Goal: Task Accomplishment & Management: Complete application form

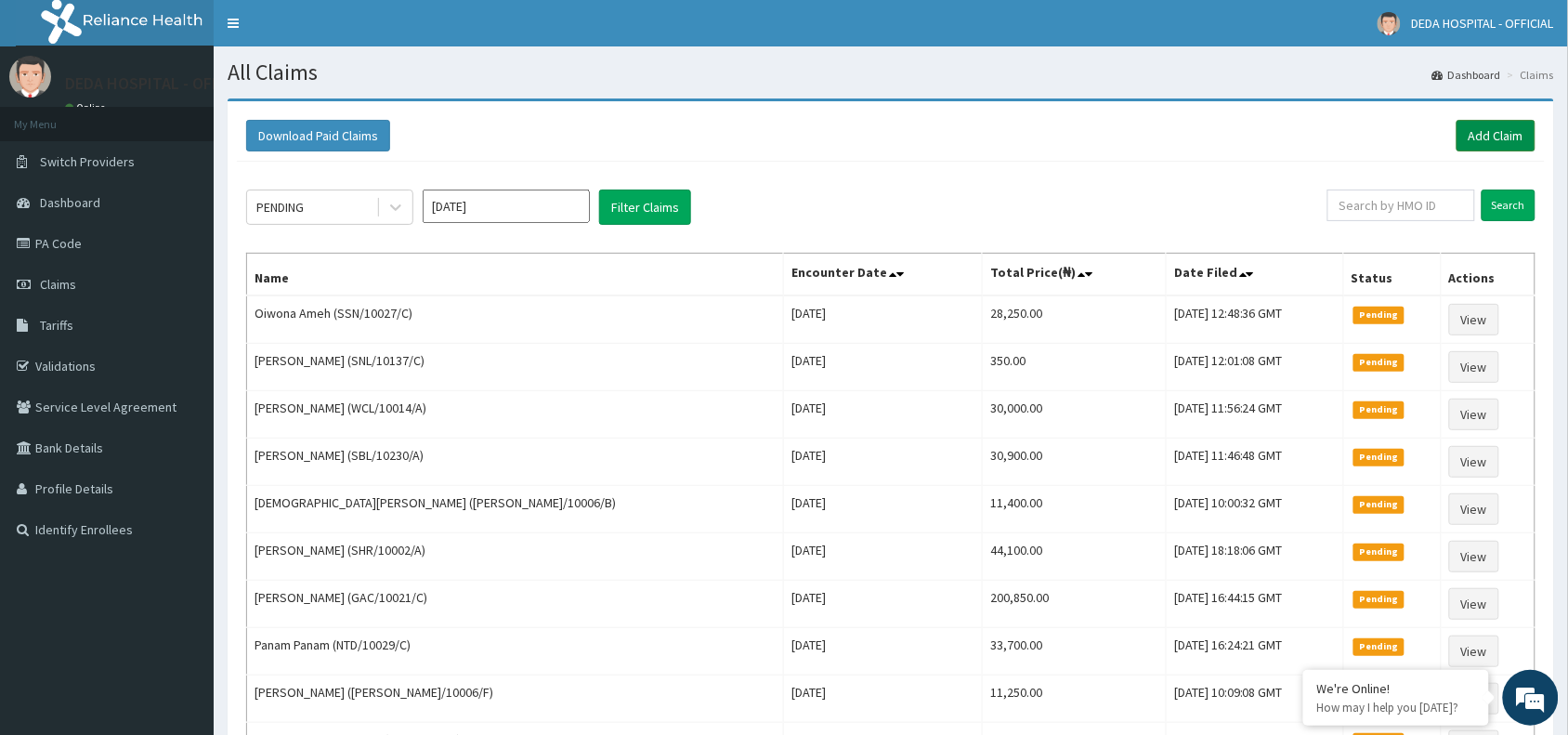
click at [1476, 136] on link "Add Claim" at bounding box center [1496, 135] width 79 height 32
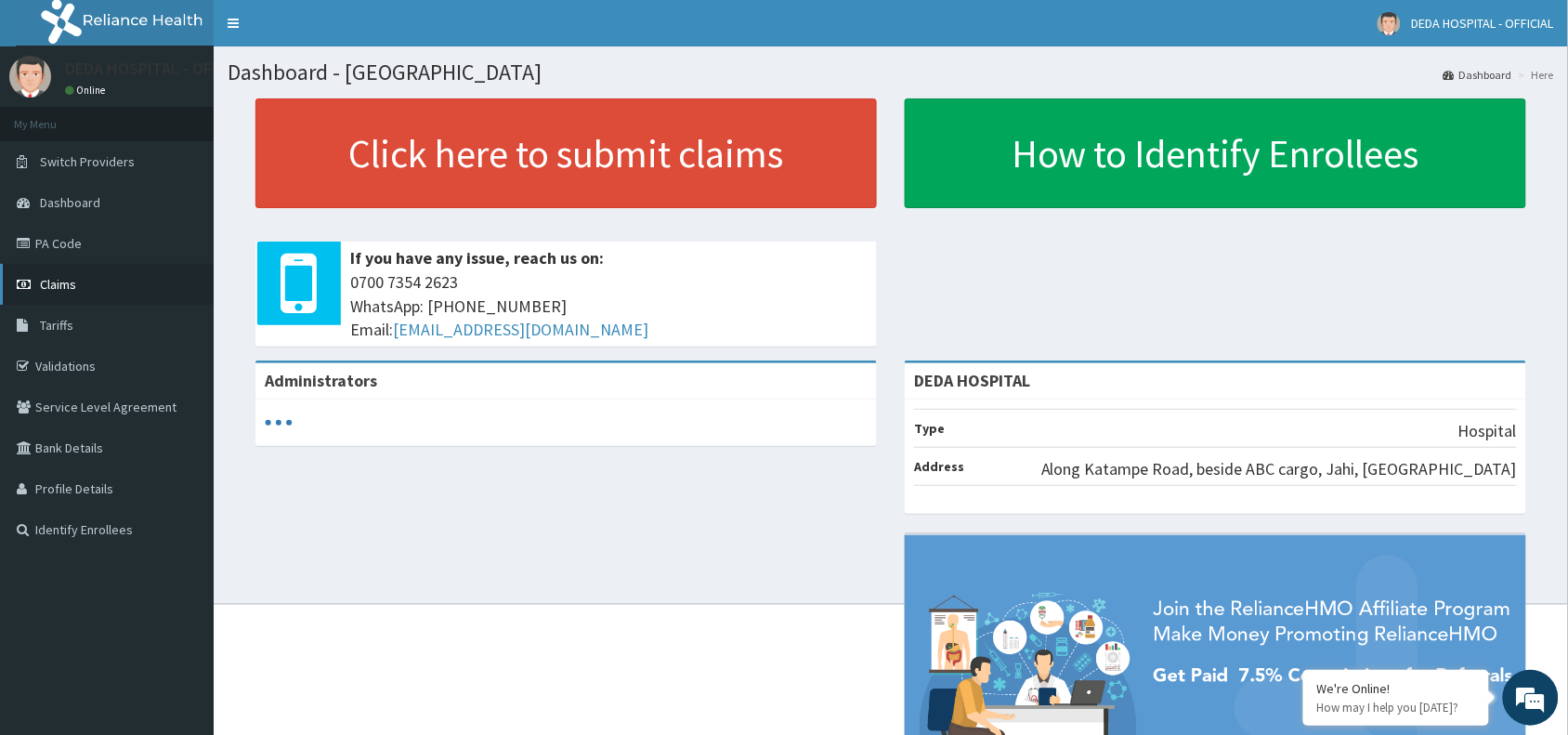
click at [58, 279] on span "Claims" at bounding box center [58, 284] width 36 height 17
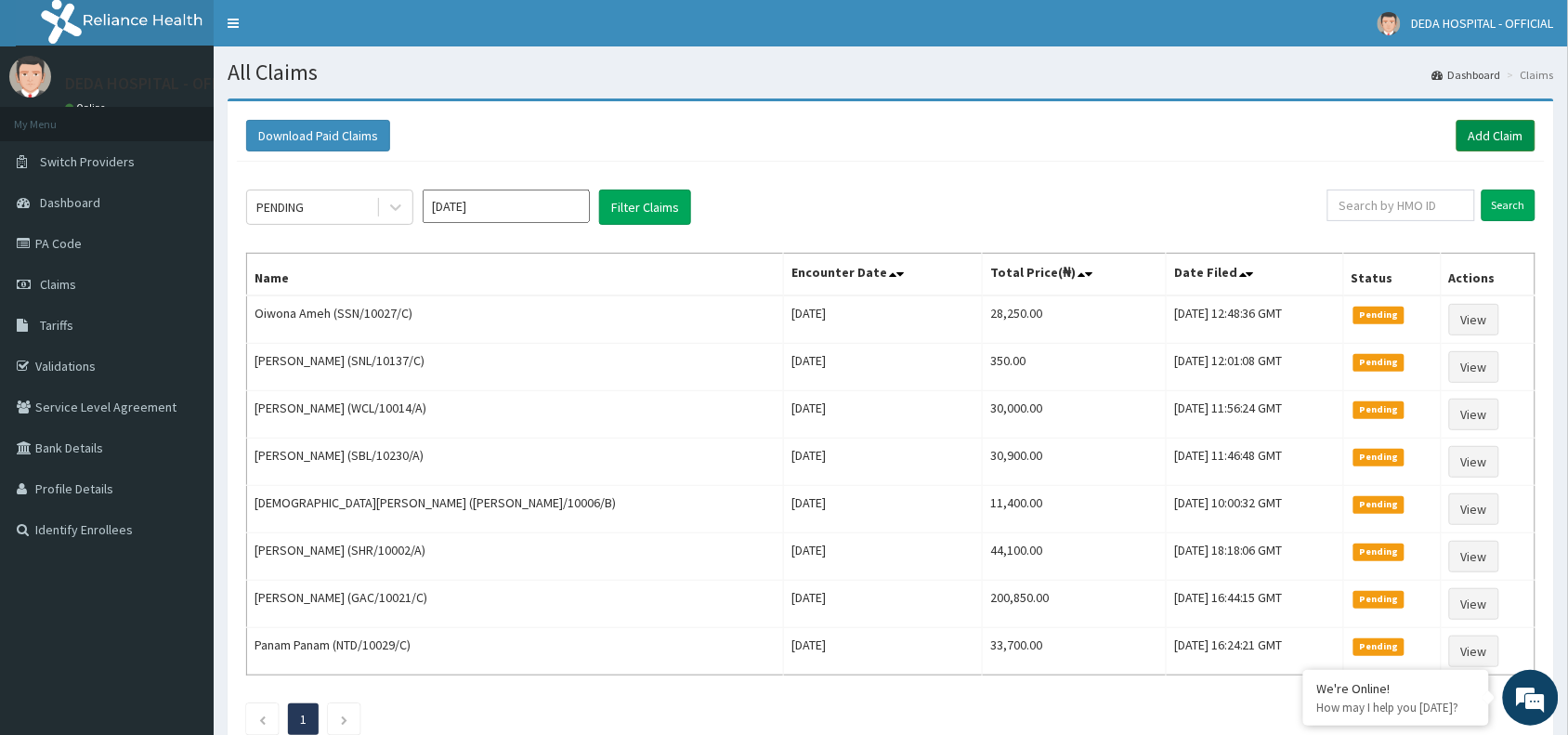
click at [1464, 131] on link "Add Claim" at bounding box center [1496, 135] width 79 height 32
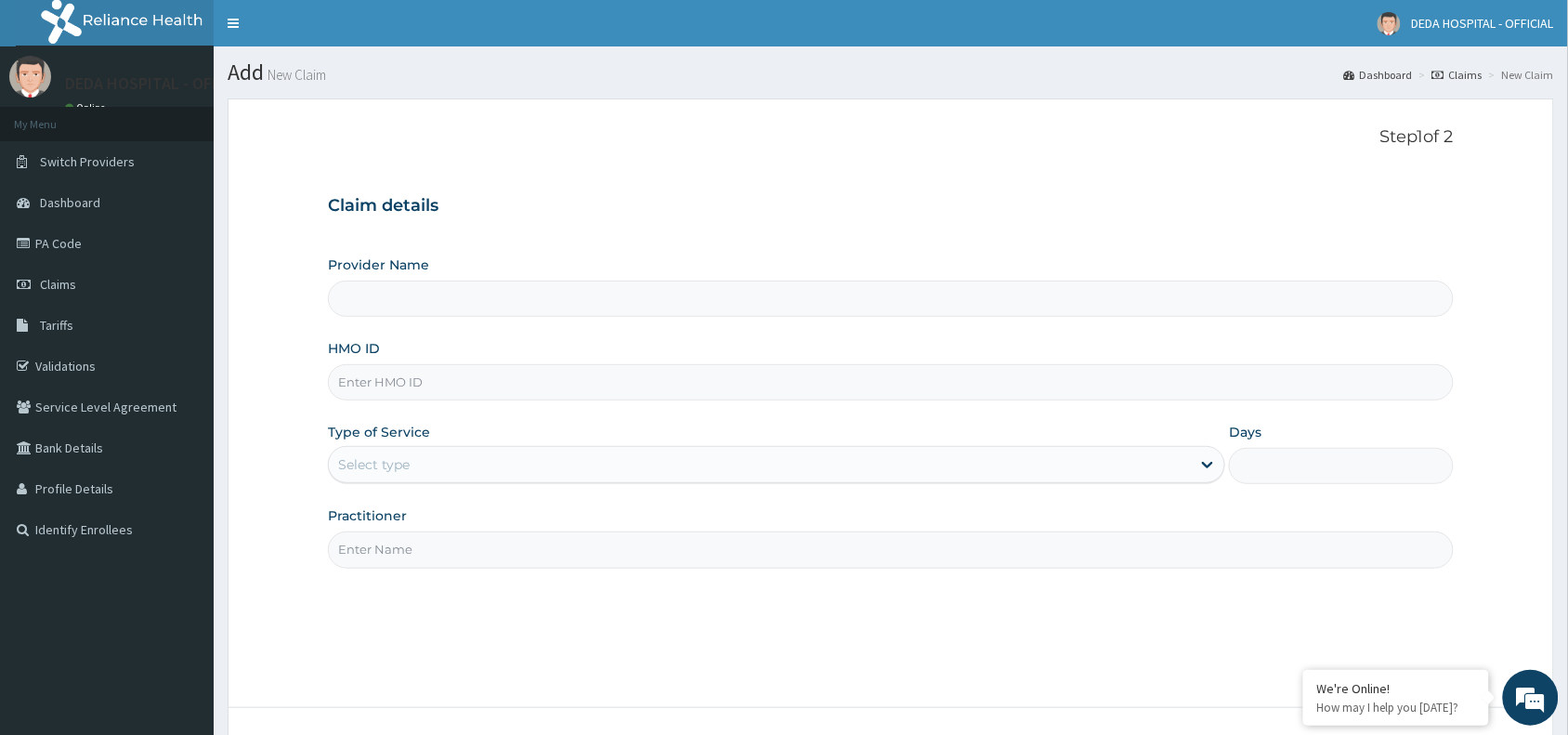
type input "DEDA HOSPITAL"
click at [425, 377] on input "HMO ID" at bounding box center [891, 381] width 1126 height 36
paste input "FTP/10144/A"
type input "FTP/10144/A"
click at [416, 463] on div "Select type" at bounding box center [760, 465] width 862 height 30
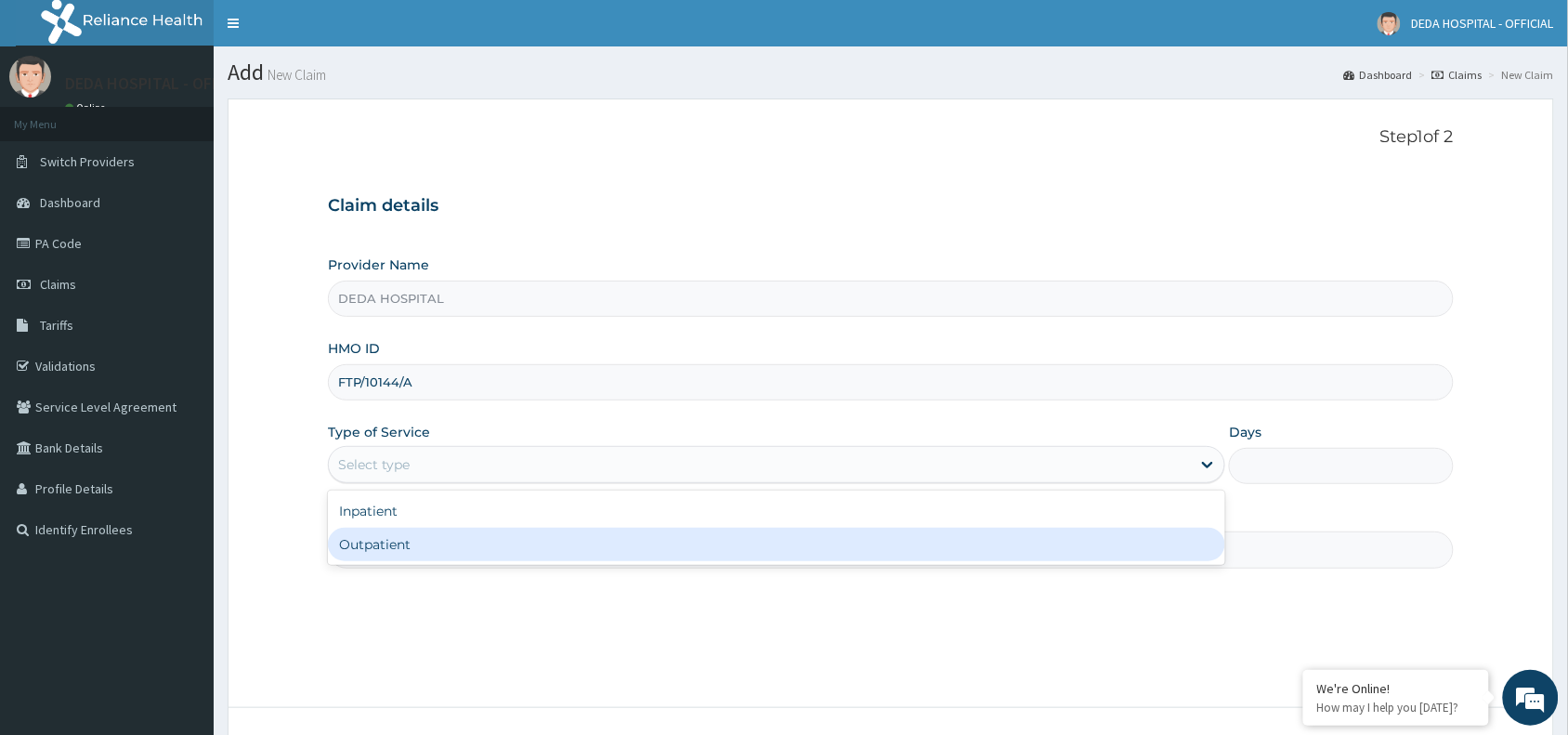
click at [395, 537] on div "Outpatient" at bounding box center [777, 545] width 897 height 34
type input "1"
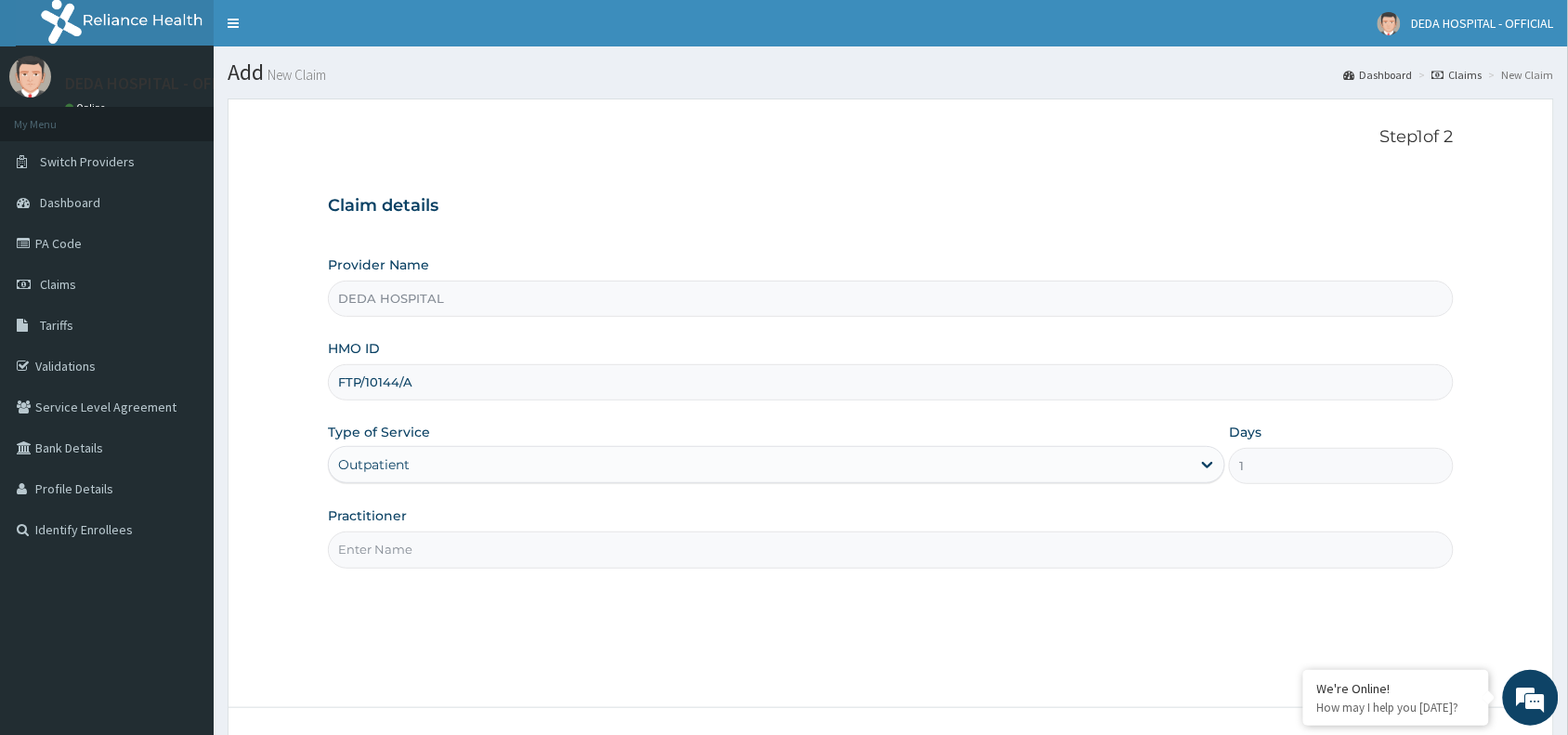
click at [415, 551] on input "Practitioner" at bounding box center [891, 549] width 1126 height 36
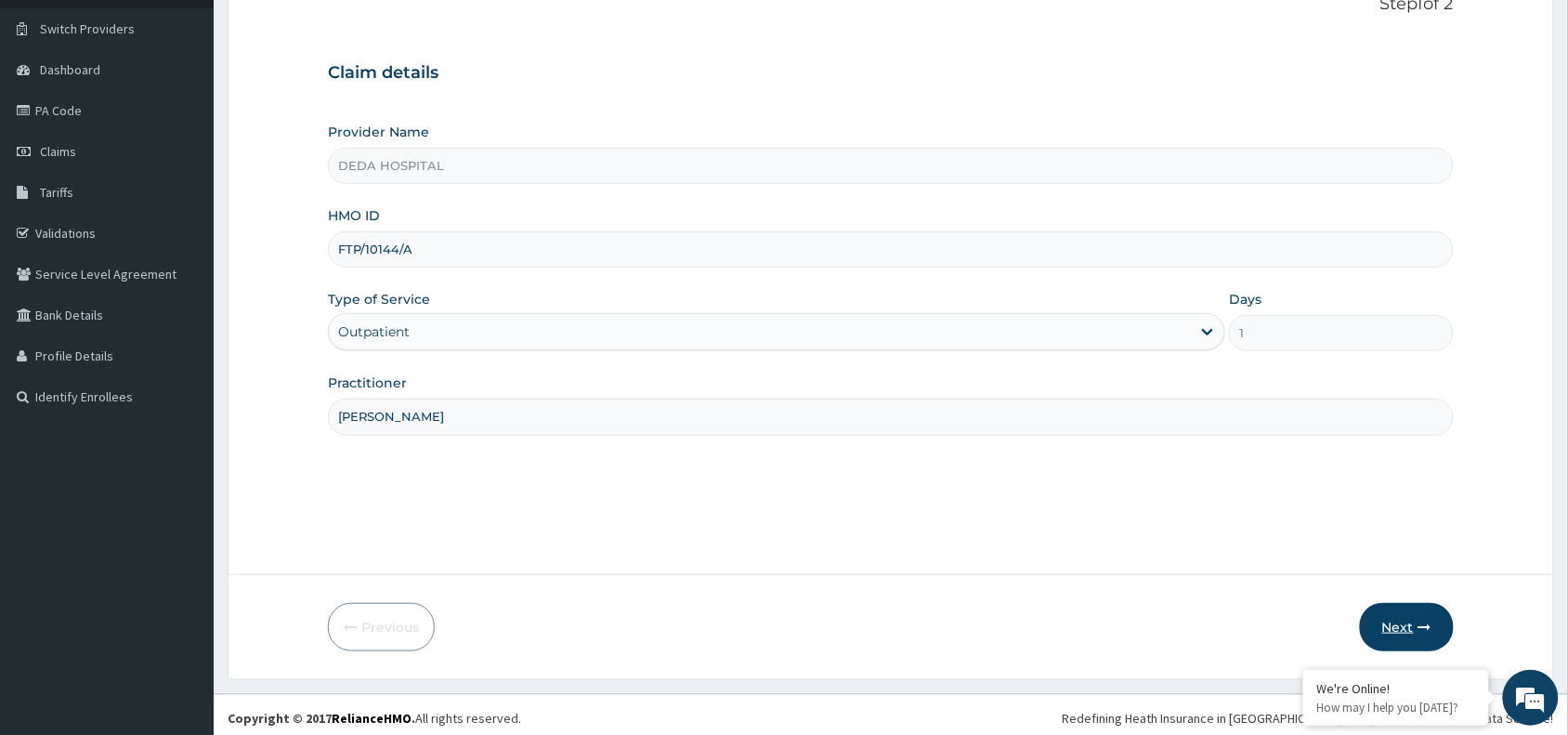
scroll to position [139, 0]
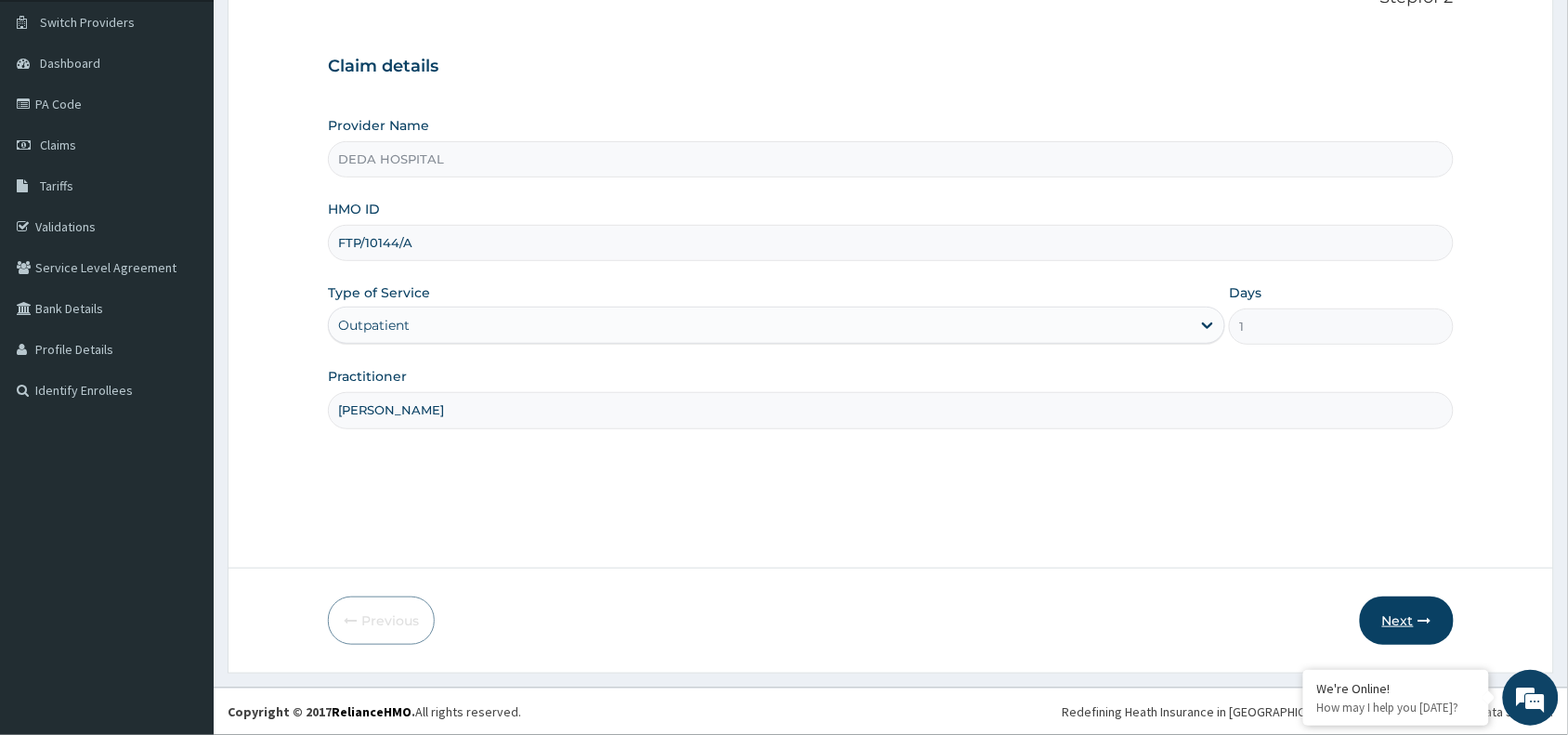
type input "DR. BERNARD"
click at [1414, 603] on button "Next" at bounding box center [1407, 620] width 94 height 49
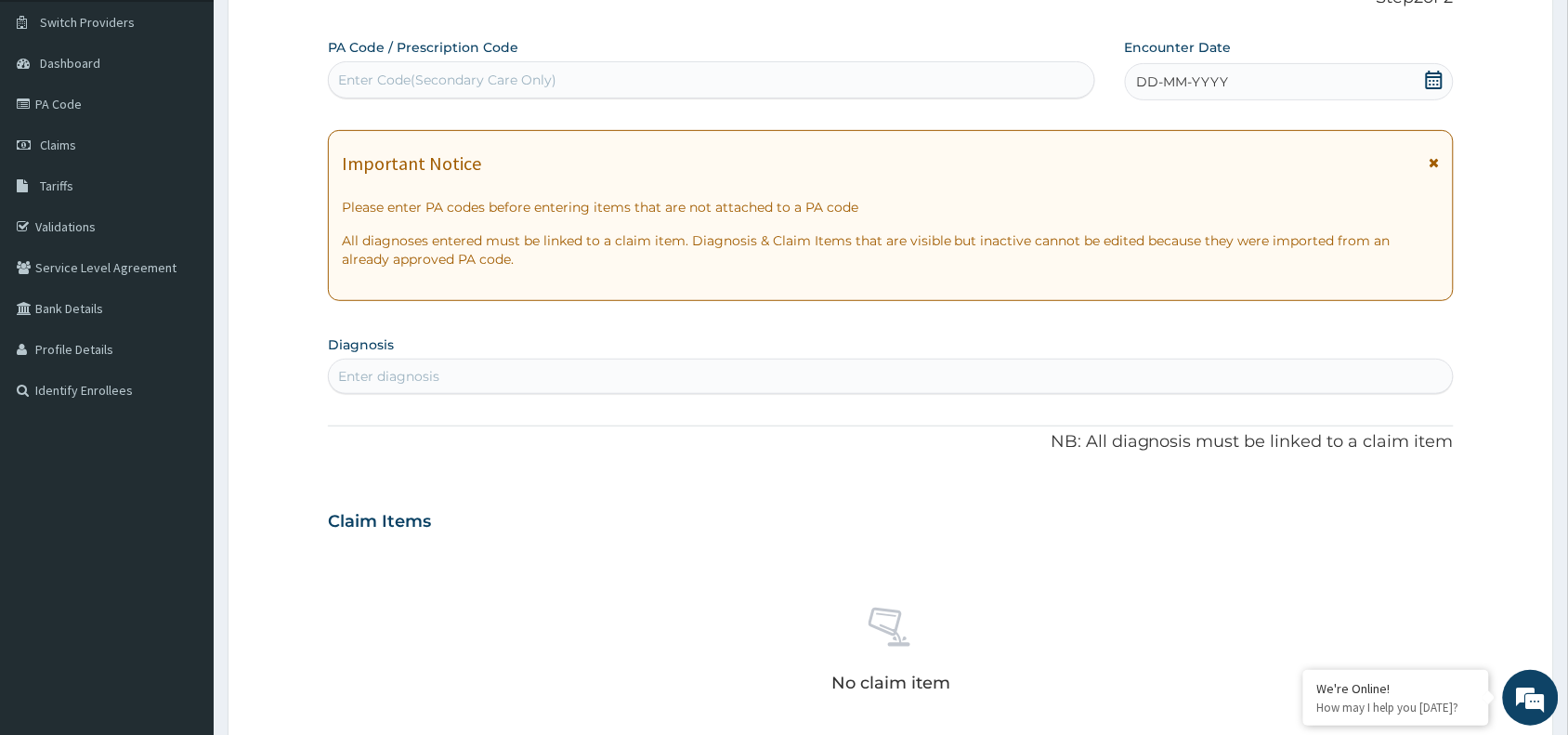
click at [395, 61] on div "PA Code / Prescription Code Enter Code(Secondary Care Only)" at bounding box center [712, 68] width 768 height 61
click at [378, 81] on div "Enter Code(Secondary Care Only)" at bounding box center [448, 80] width 218 height 19
paste input "PA/BB3349"
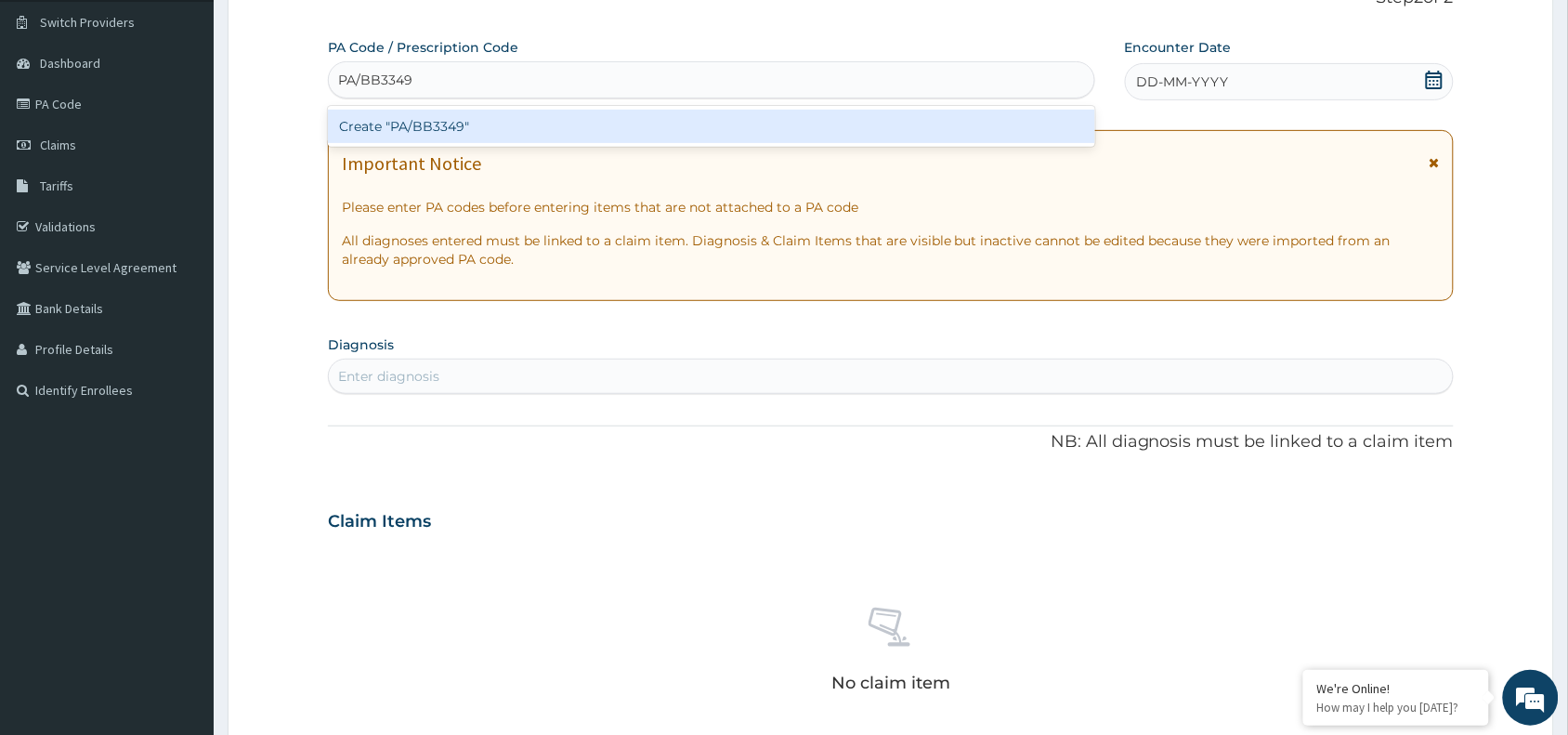
type input "PA/BB3349"
click at [481, 128] on div "Create "PA/BB3349"" at bounding box center [712, 127] width 768 height 34
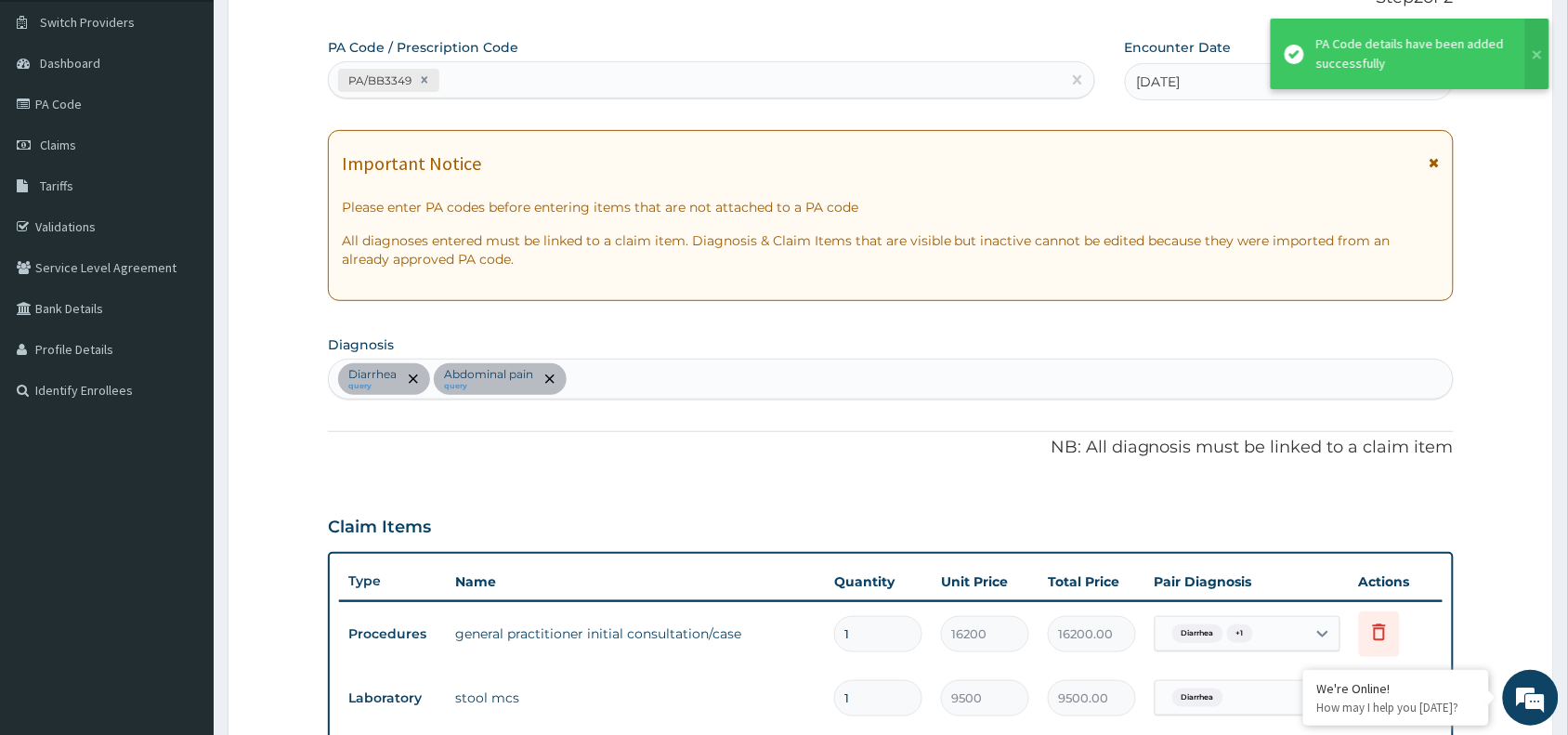
scroll to position [533, 0]
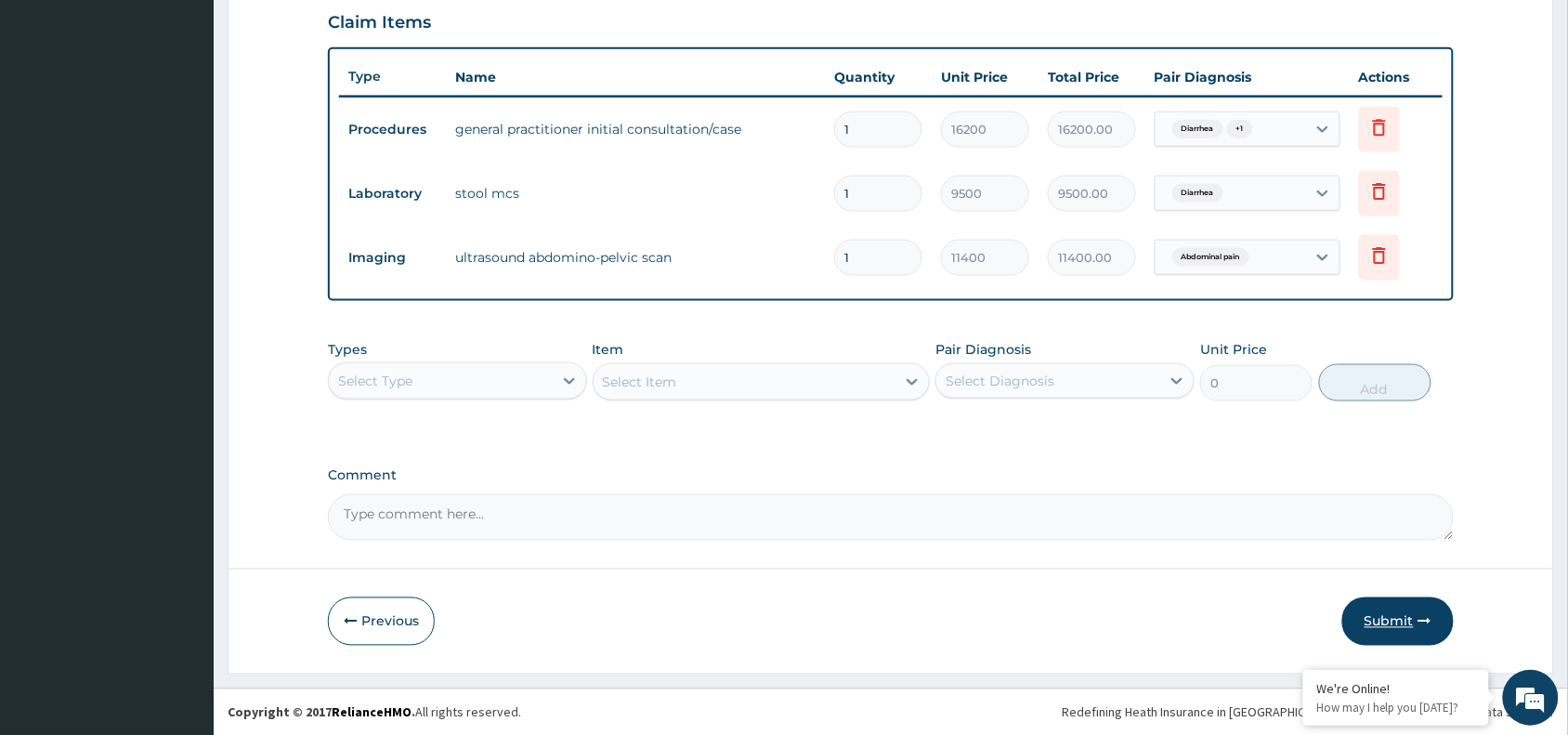
click at [1400, 603] on button "Submit" at bounding box center [1398, 621] width 112 height 49
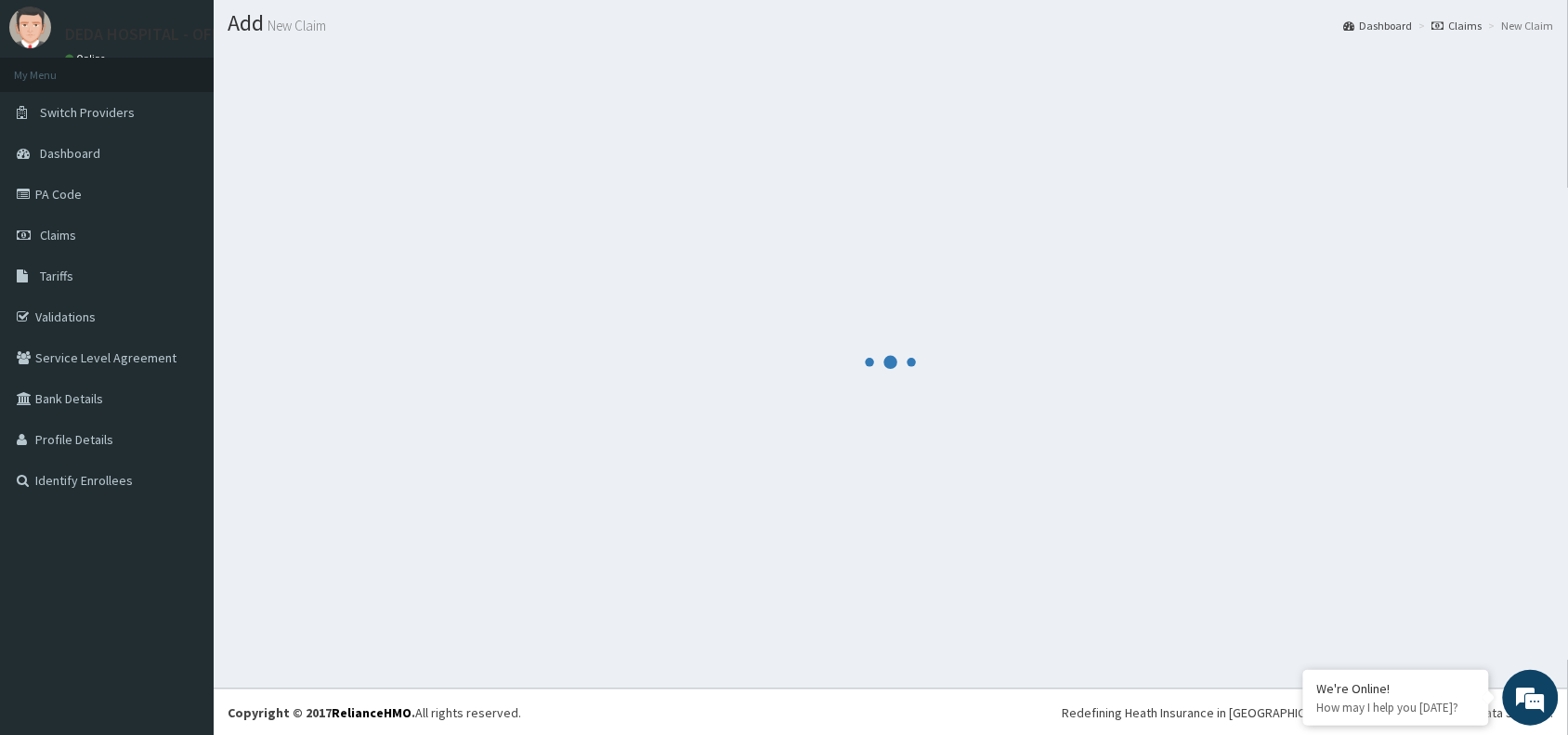
scroll to position [644, 0]
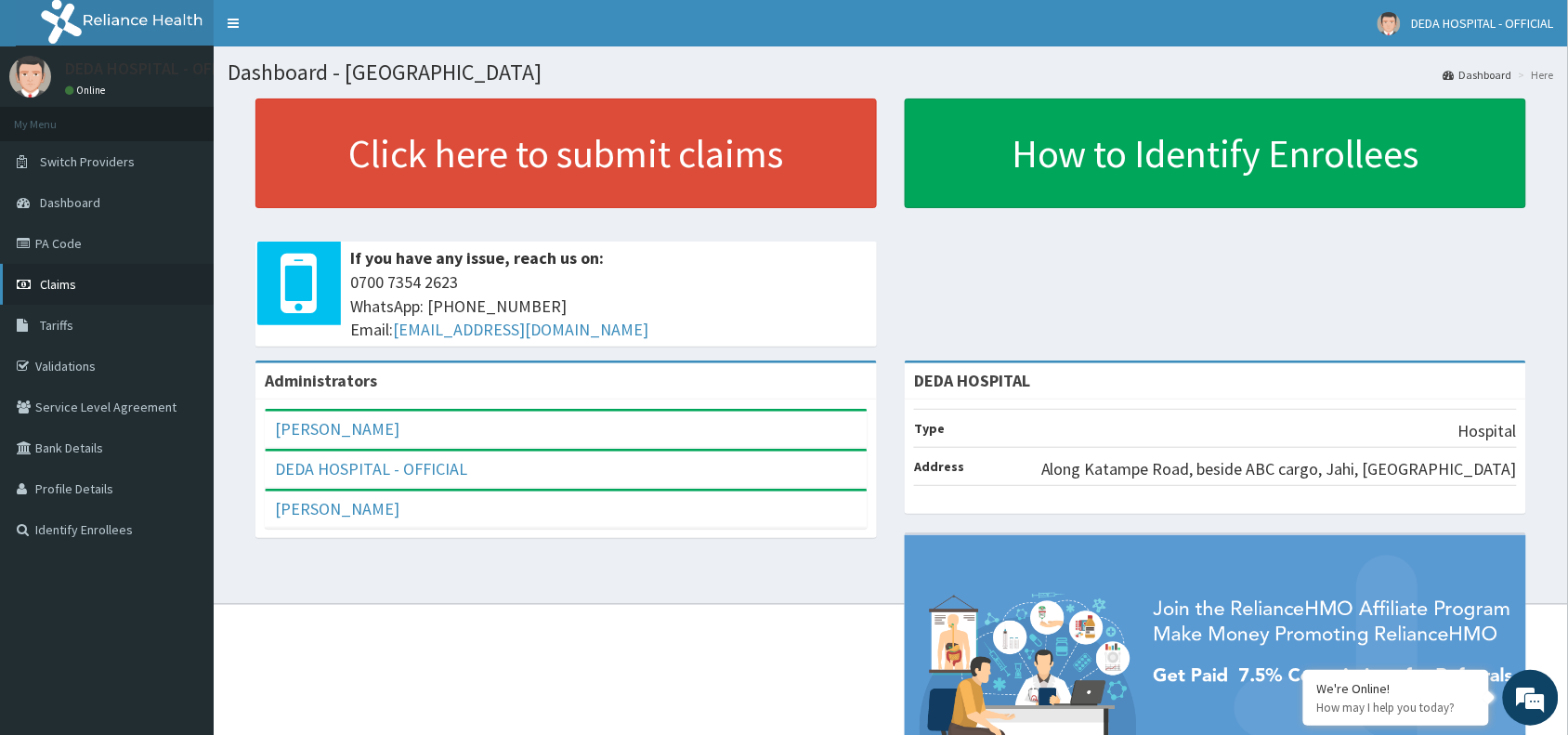
click at [80, 274] on link "Claims" at bounding box center [106, 284] width 214 height 41
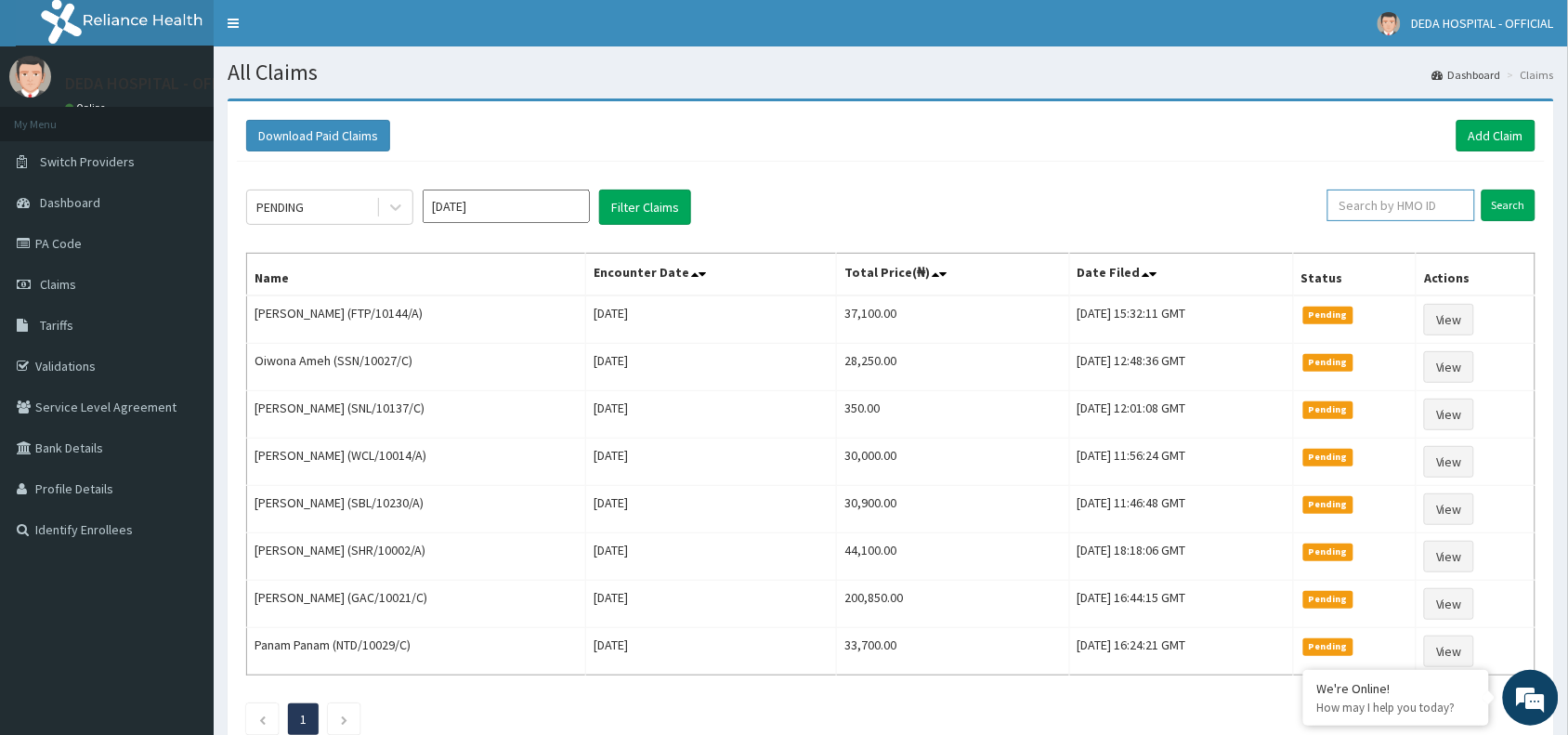
click at [1394, 207] on input "text" at bounding box center [1401, 205] width 147 height 32
type input "TBD/10012/B"
click at [1482, 189] on input "Search" at bounding box center [1509, 205] width 54 height 32
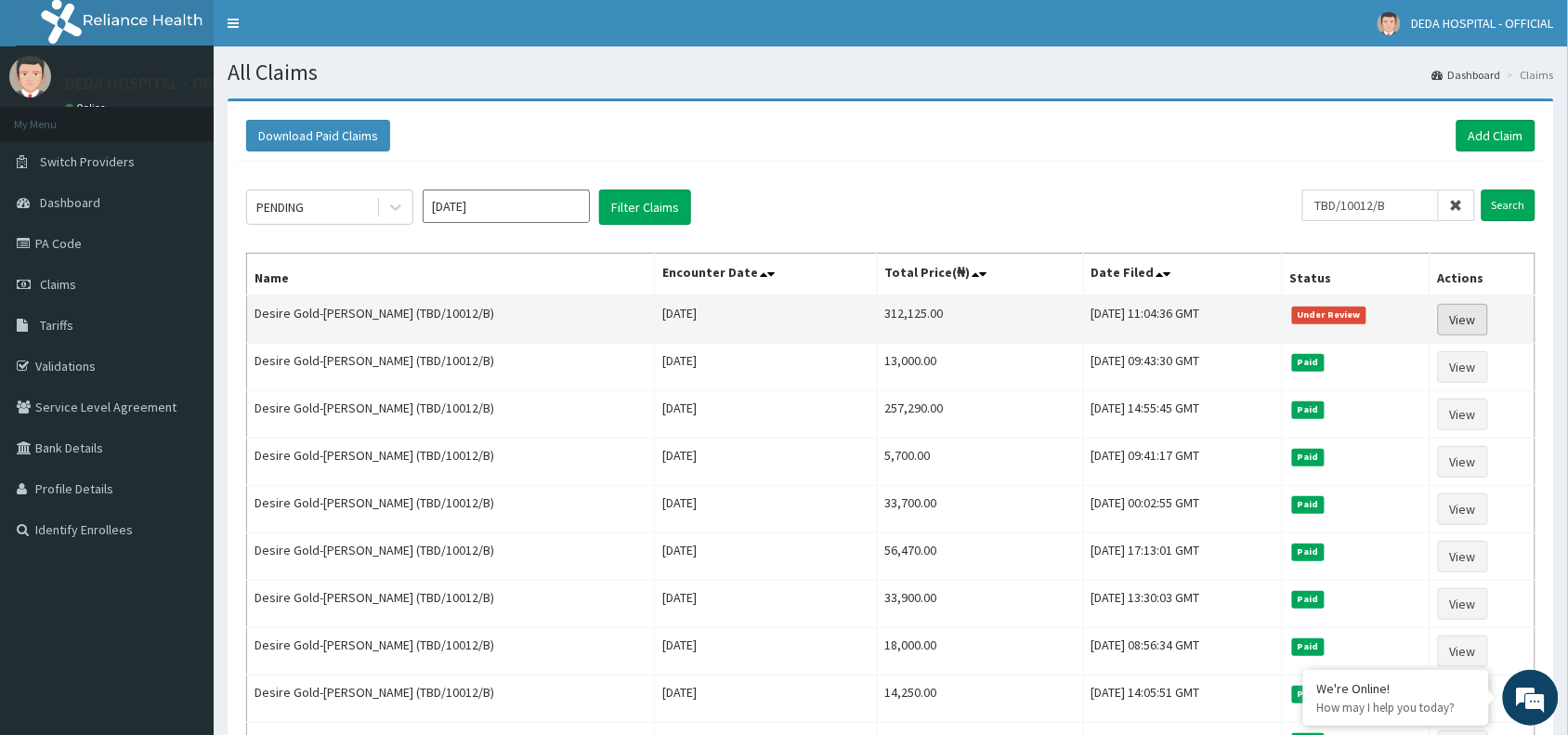
click at [1469, 314] on link "View" at bounding box center [1464, 320] width 50 height 32
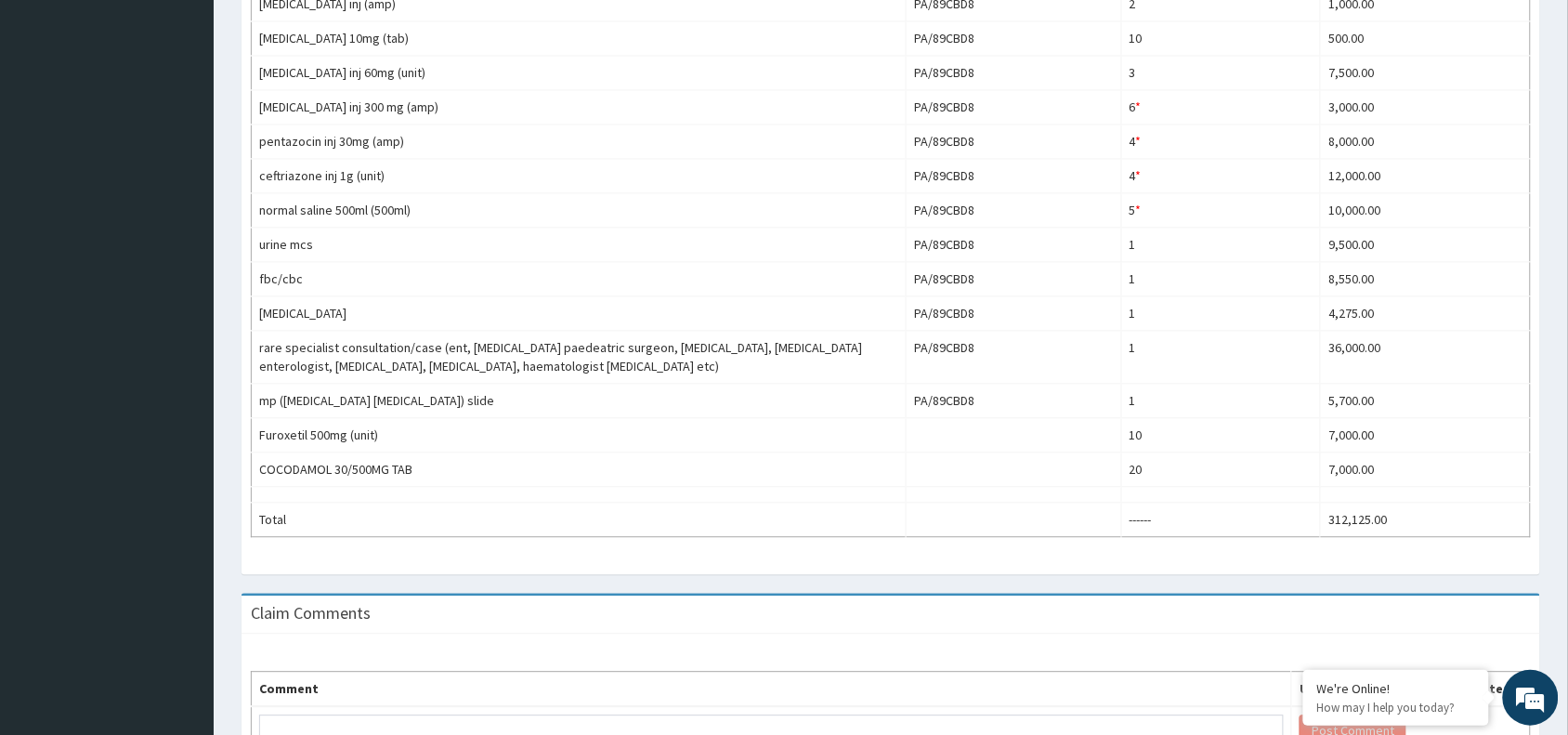
scroll to position [1046, 0]
